Goal: Task Accomplishment & Management: Manage account settings

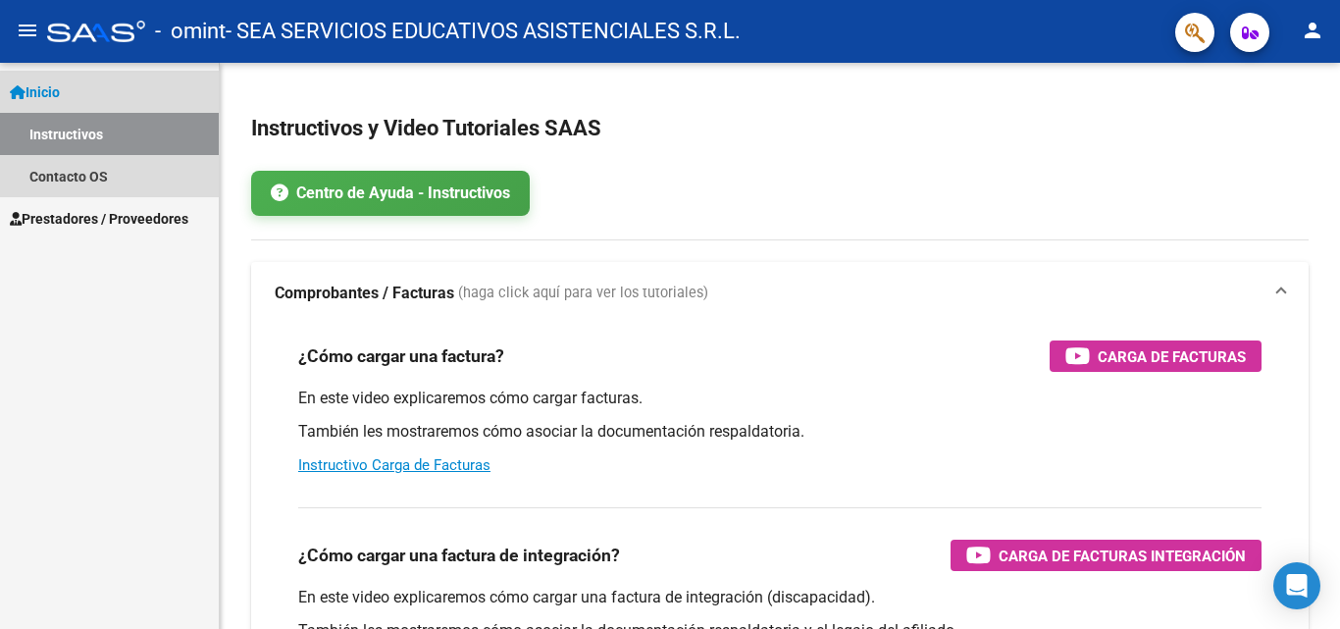
click at [81, 86] on link "Inicio" at bounding box center [109, 92] width 219 height 42
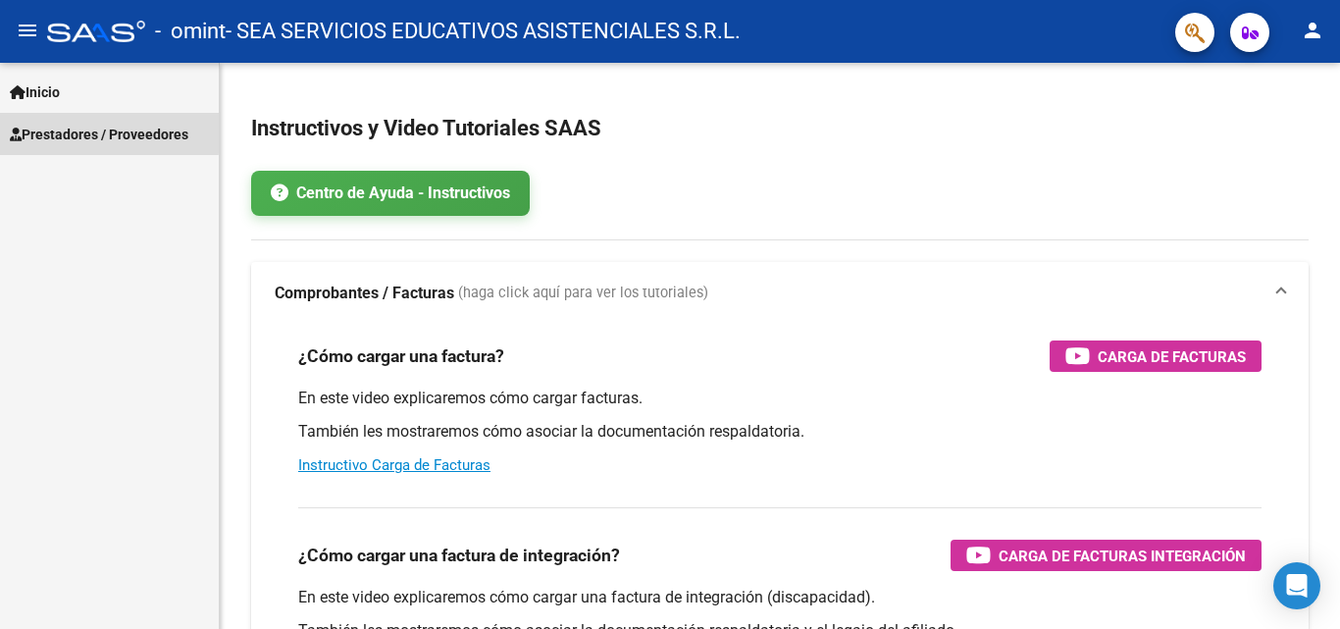
click at [56, 129] on span "Prestadores / Proveedores" at bounding box center [99, 135] width 178 height 22
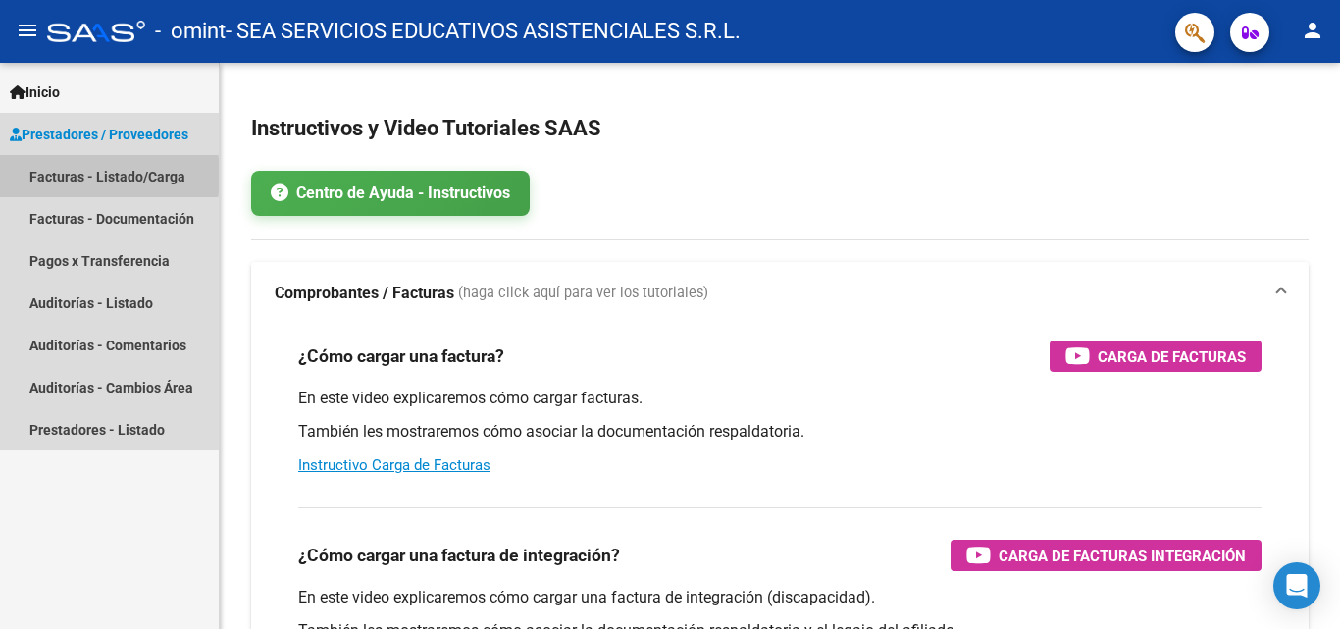
click at [56, 176] on link "Facturas - Listado/Carga" at bounding box center [109, 176] width 219 height 42
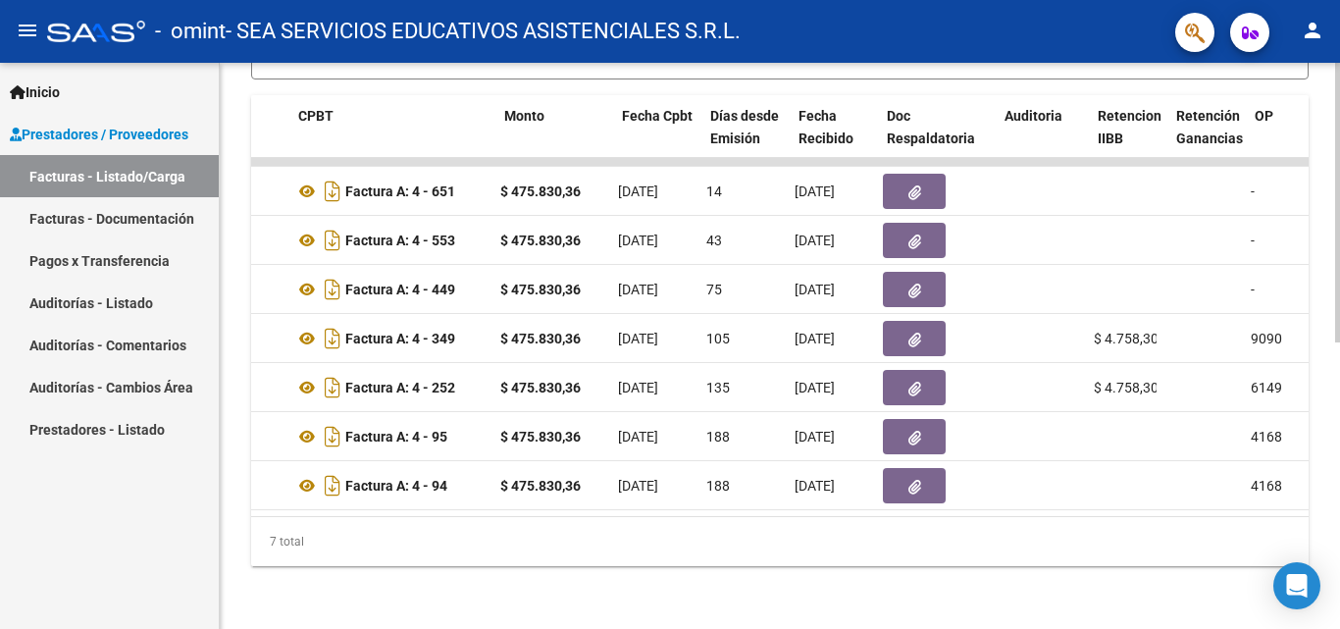
scroll to position [0, 650]
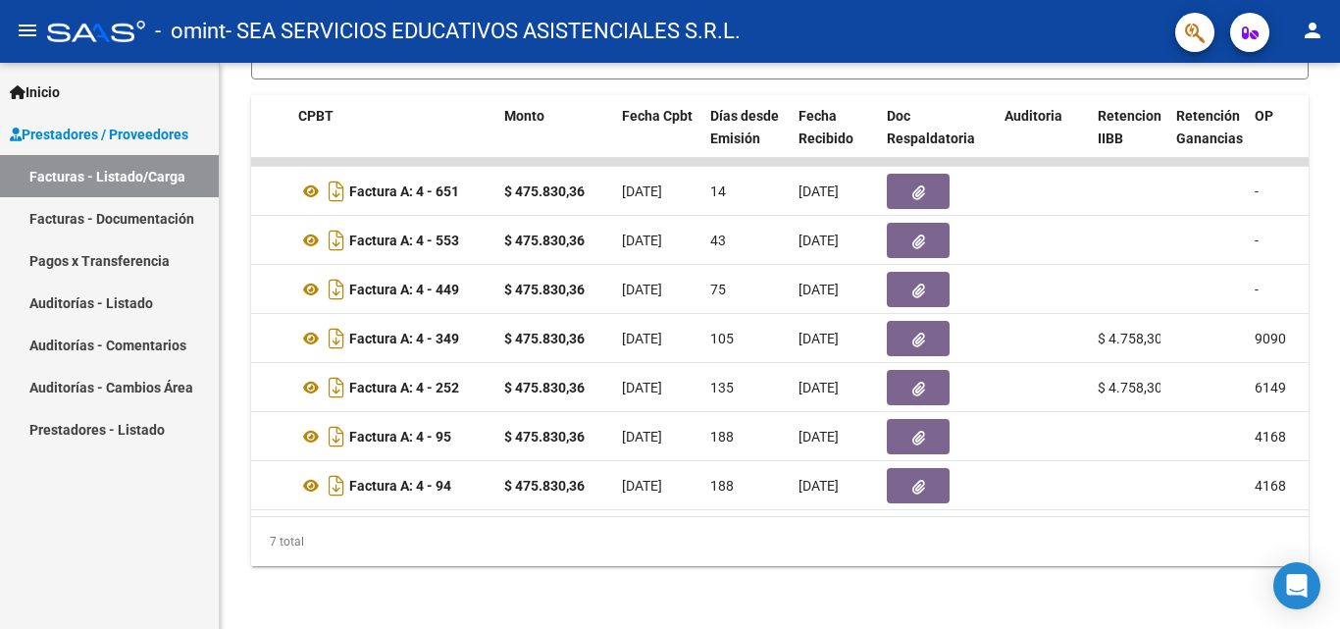
click at [100, 257] on link "Pagos x Transferencia" at bounding box center [109, 260] width 219 height 42
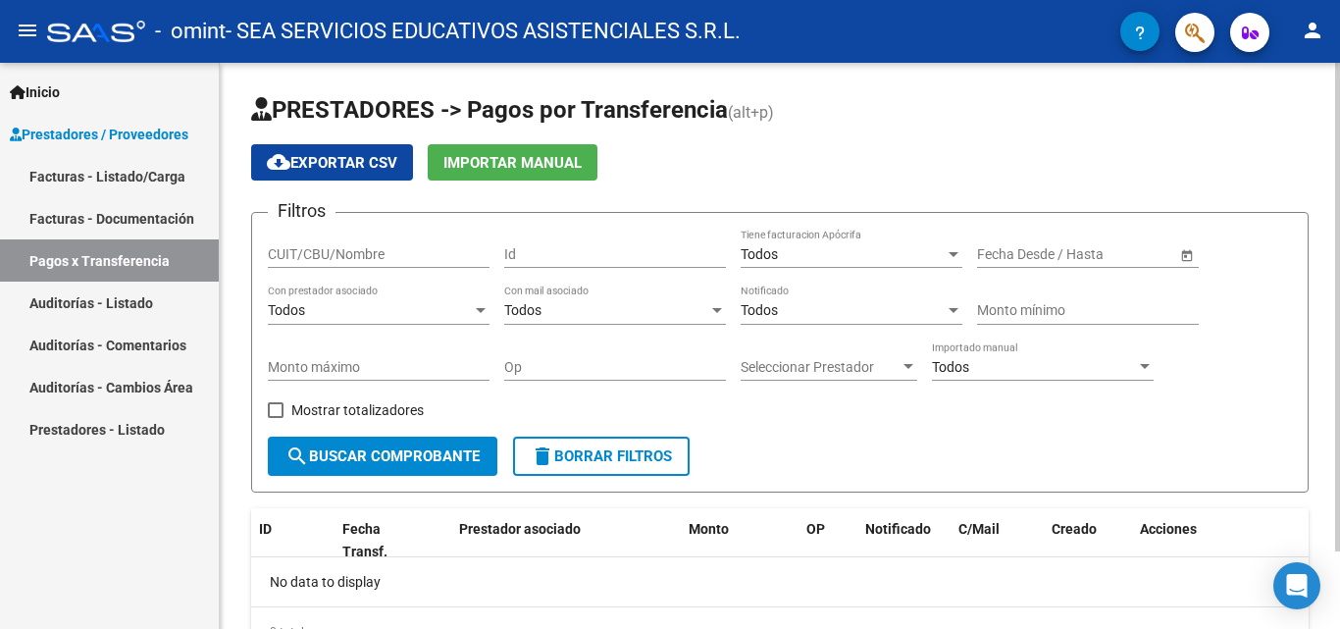
scroll to position [90, 0]
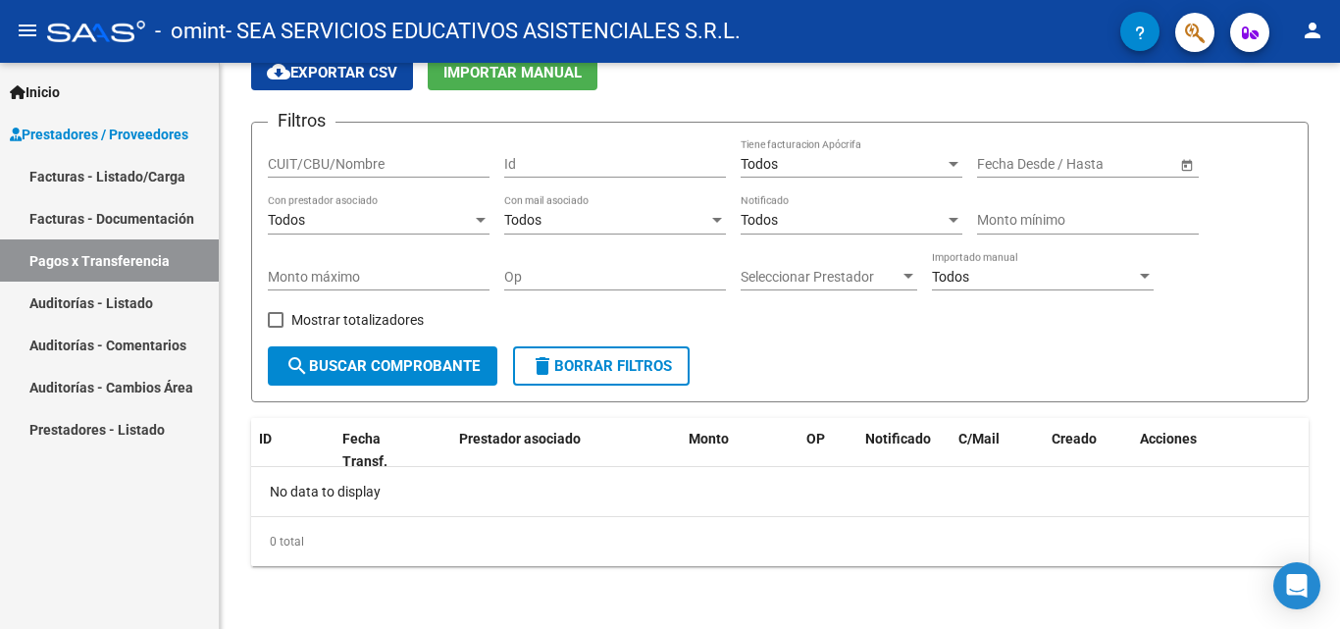
click at [116, 184] on link "Facturas - Listado/Carga" at bounding box center [109, 176] width 219 height 42
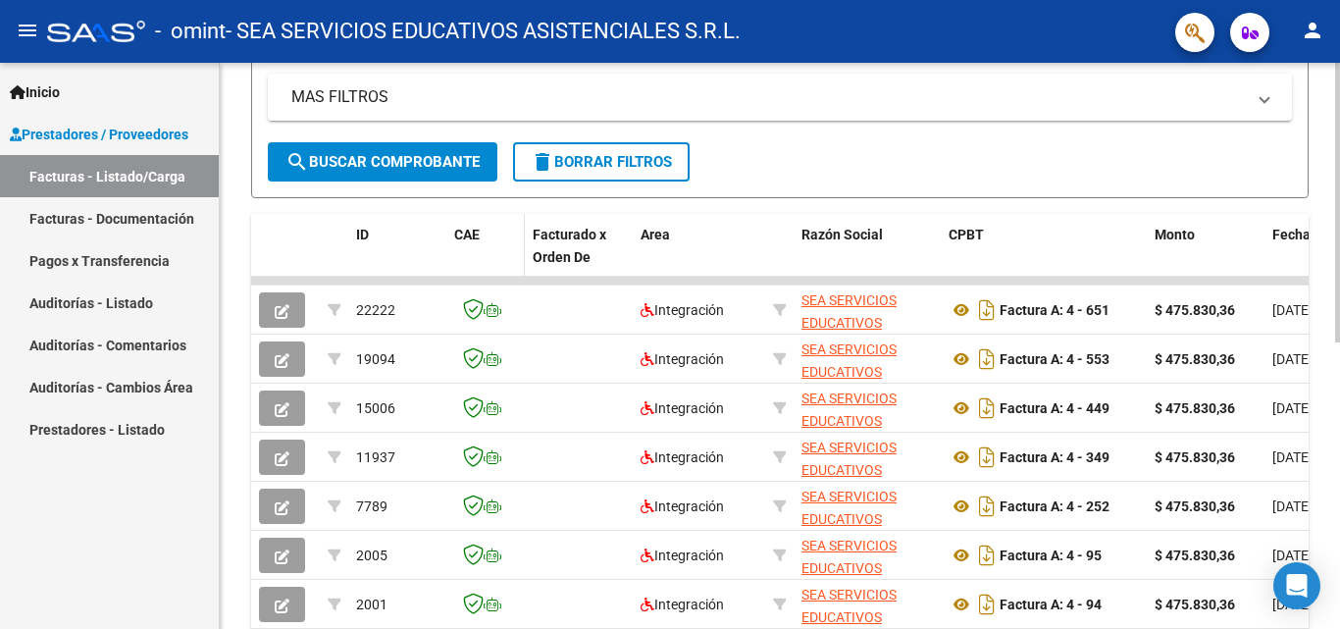
scroll to position [581, 0]
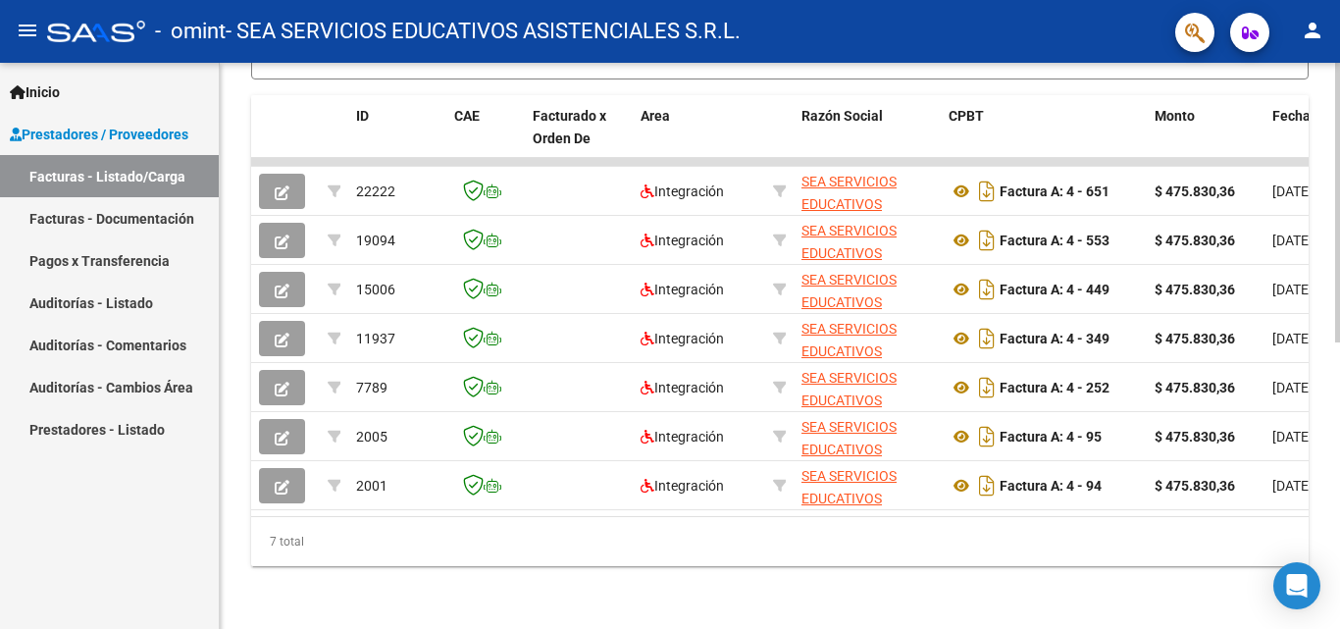
drag, startPoint x: 483, startPoint y: 500, endPoint x: 518, endPoint y: 497, distance: 35.4
click at [518, 499] on datatable-body "22222 Integración SEA SERVICIOS EDUCATIVOS ASISTENCIALES S.R.L. 33710312309 Fac…" at bounding box center [779, 337] width 1057 height 358
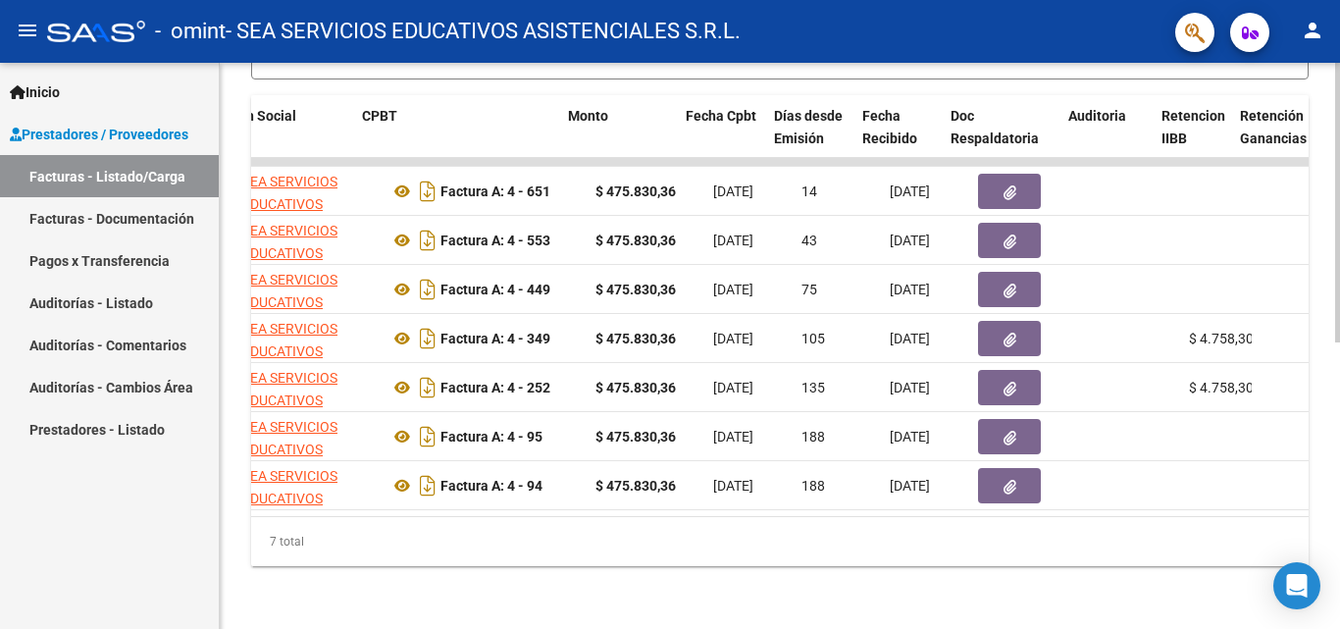
scroll to position [0, 586]
